Goal: Transaction & Acquisition: Obtain resource

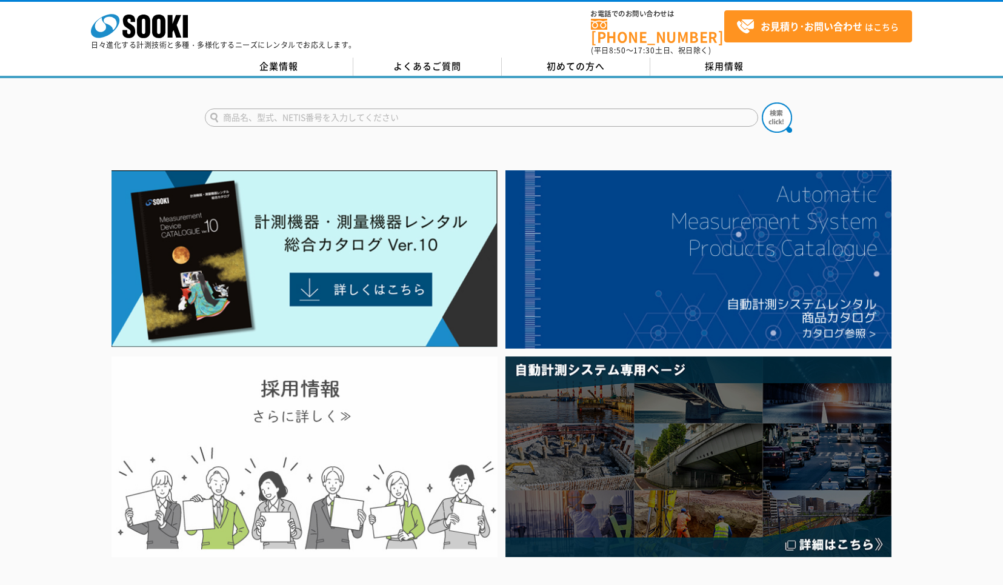
scroll to position [523, 0]
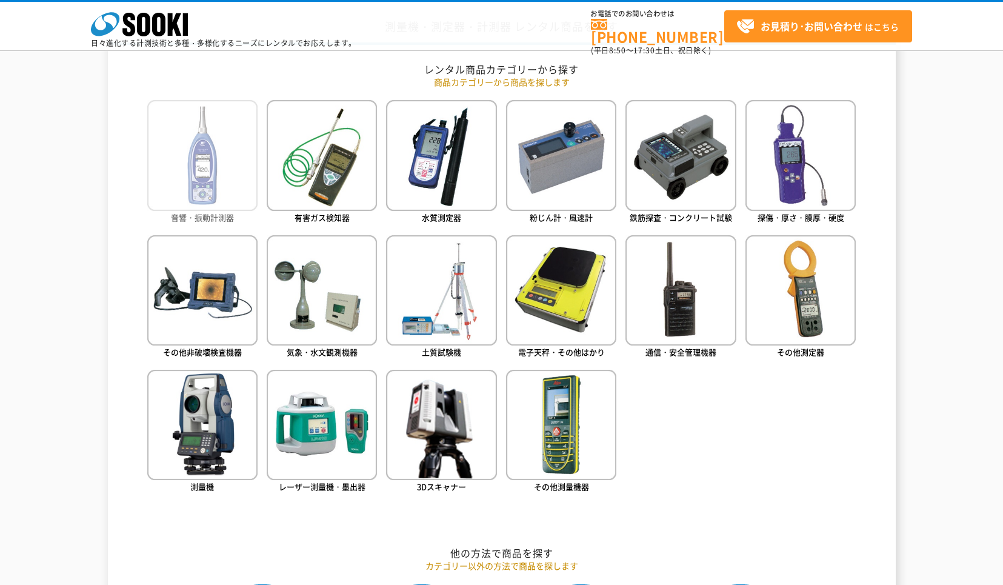
click at [238, 196] on img at bounding box center [202, 155] width 110 height 110
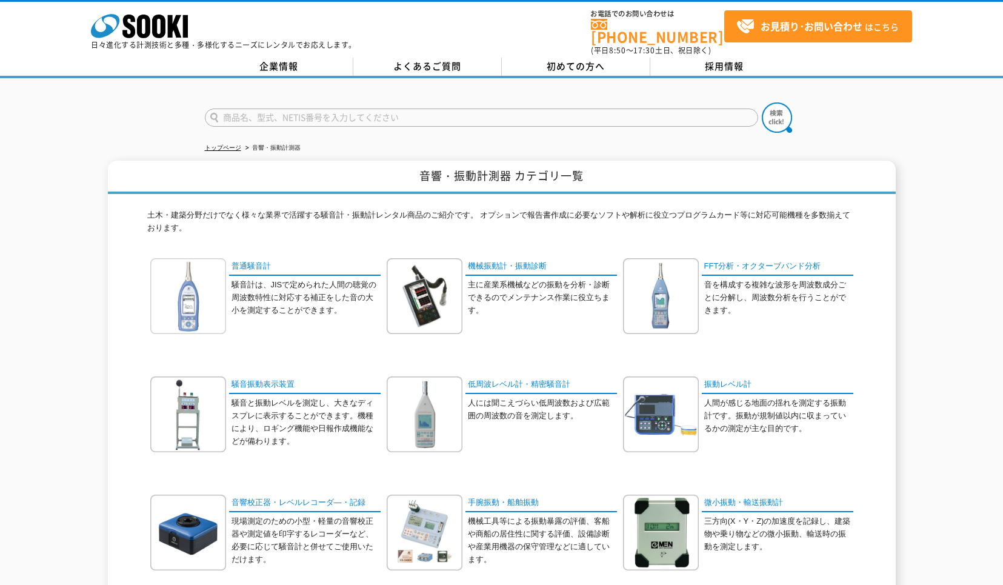
click at [207, 300] on img at bounding box center [188, 296] width 76 height 76
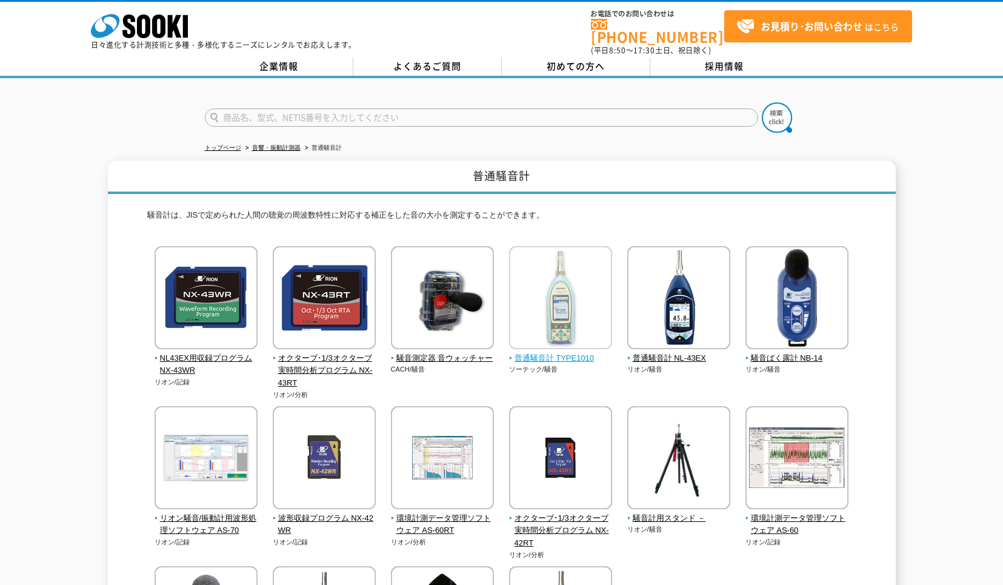
click at [553, 312] on img at bounding box center [560, 299] width 103 height 106
